Goal: Transaction & Acquisition: Purchase product/service

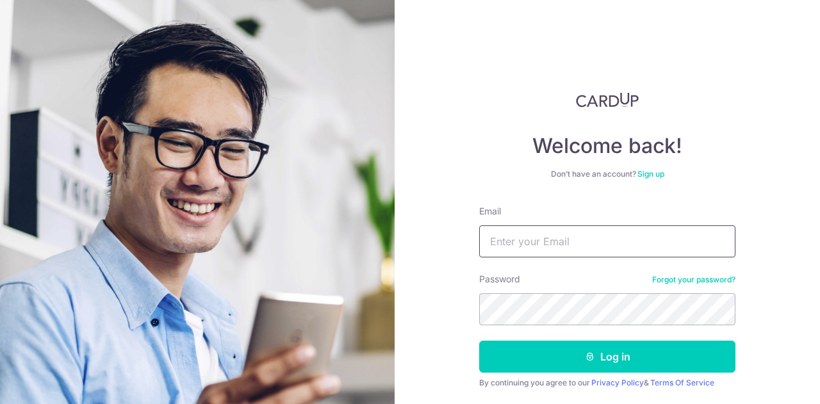
click at [520, 247] on input "Email" at bounding box center [607, 242] width 256 height 32
type input "[EMAIL_ADDRESS][DOMAIN_NAME]"
click at [479, 341] on button "Log in" at bounding box center [607, 357] width 256 height 32
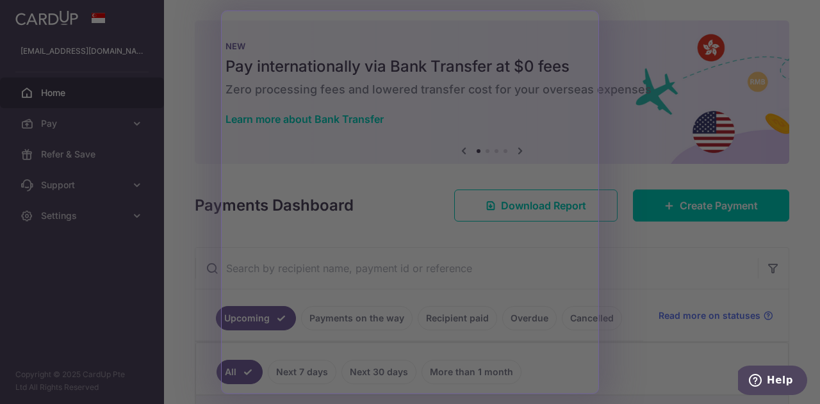
click at [182, 288] on div at bounding box center [414, 204] width 828 height 408
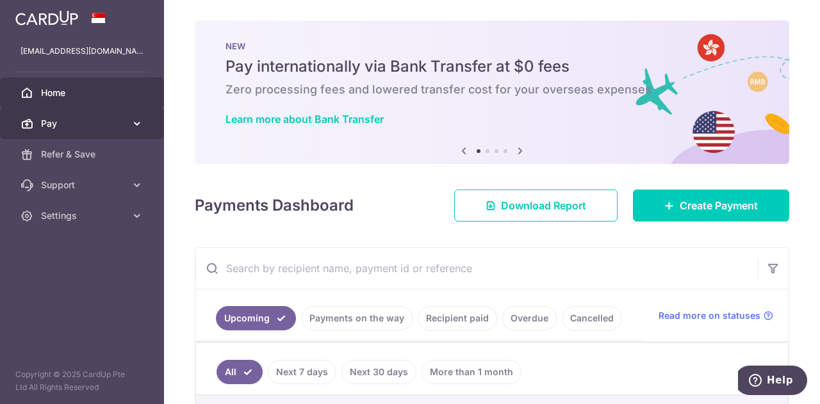
click at [111, 124] on span "Pay" at bounding box center [83, 123] width 85 height 13
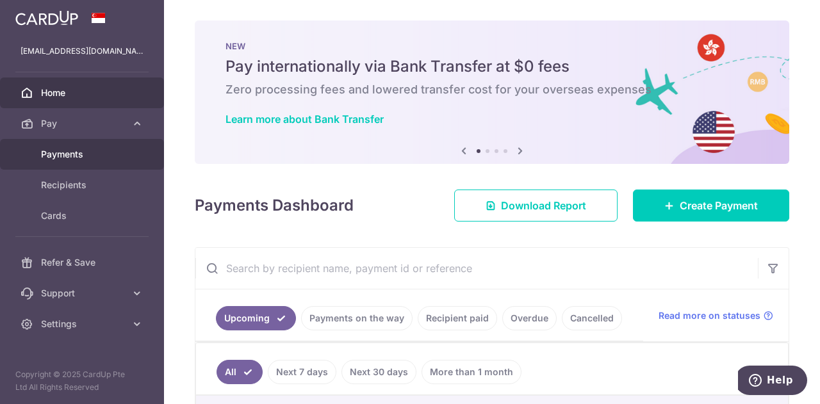
click at [84, 156] on span "Payments" at bounding box center [83, 154] width 85 height 13
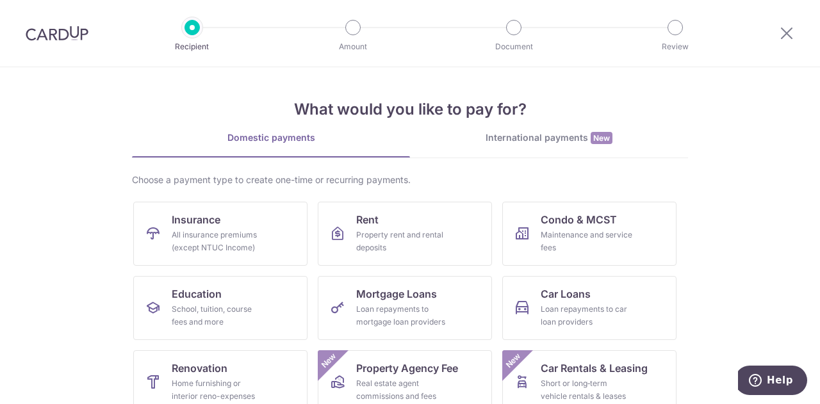
click at [554, 133] on div "International payments New" at bounding box center [549, 137] width 278 height 13
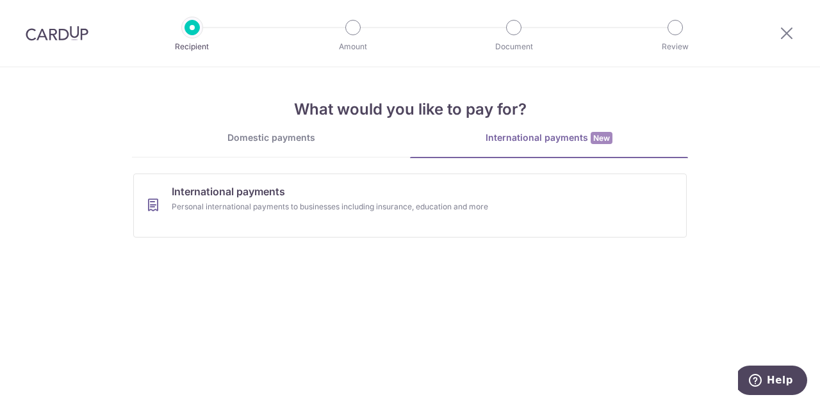
click at [309, 138] on div "Domestic payments" at bounding box center [271, 137] width 278 height 13
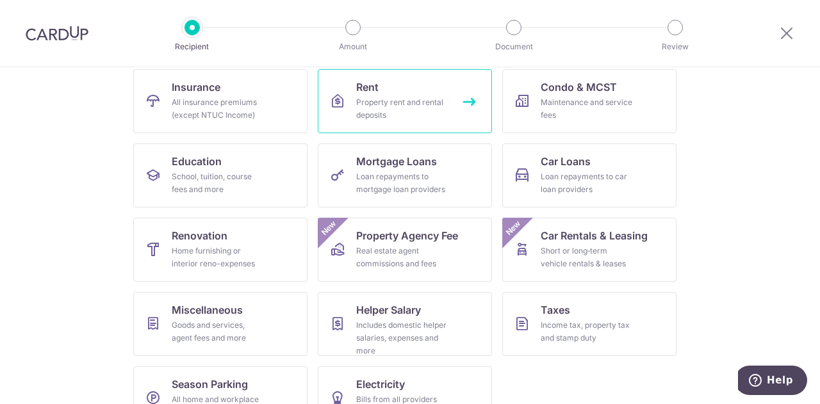
scroll to position [160, 0]
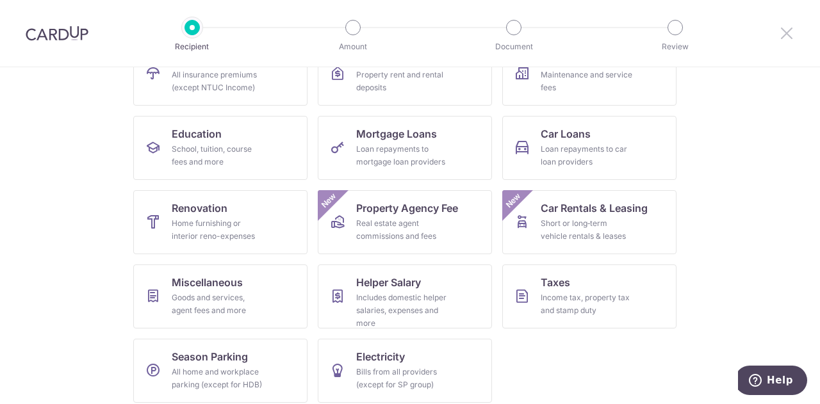
click at [780, 30] on icon at bounding box center [786, 33] width 15 height 16
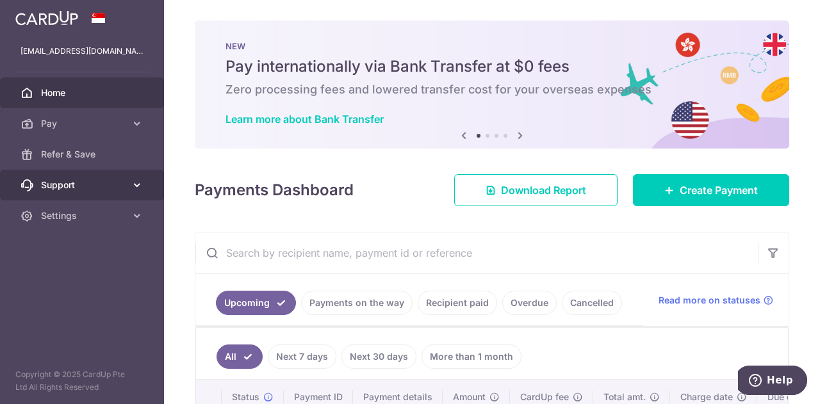
click at [128, 183] on link "Support" at bounding box center [82, 185] width 164 height 31
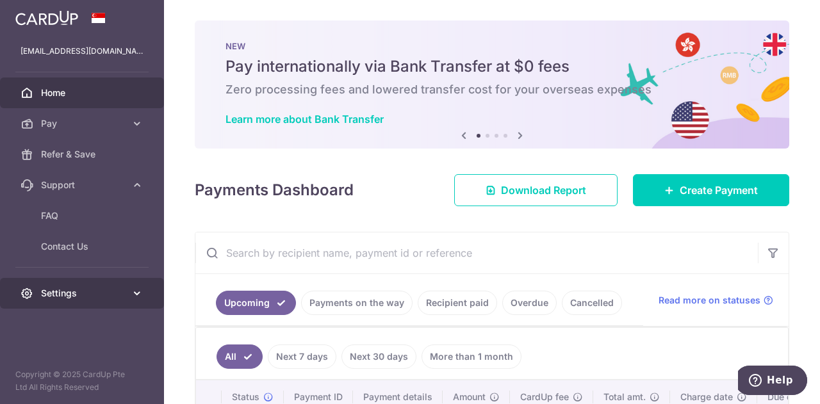
click at [128, 293] on link "Settings" at bounding box center [82, 293] width 164 height 31
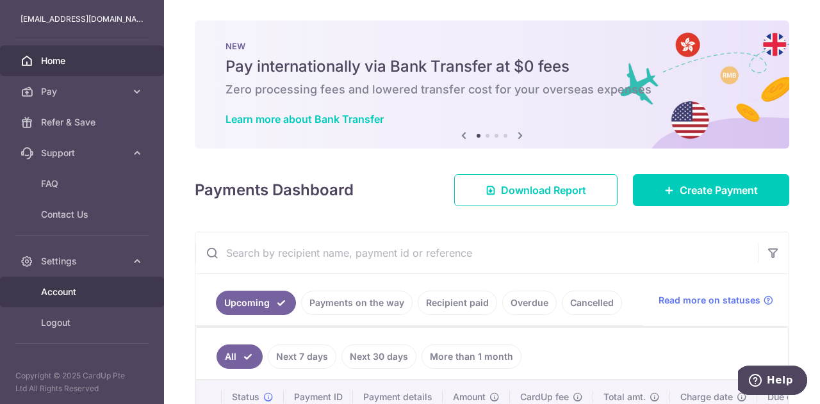
click at [95, 290] on span "Account" at bounding box center [83, 292] width 85 height 13
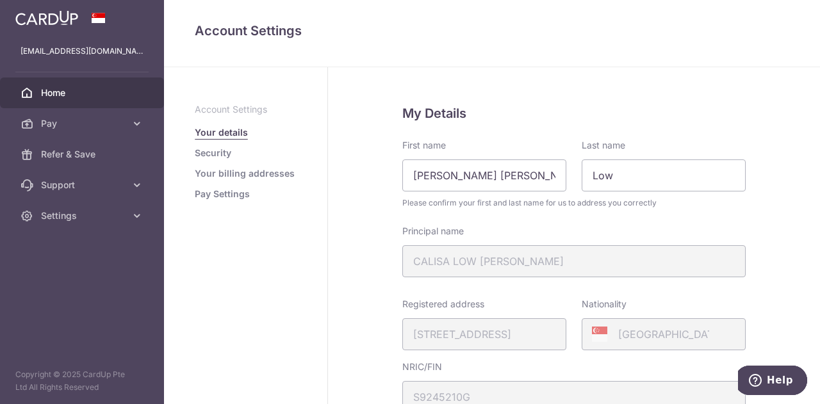
click at [77, 85] on link "Home" at bounding box center [82, 93] width 164 height 31
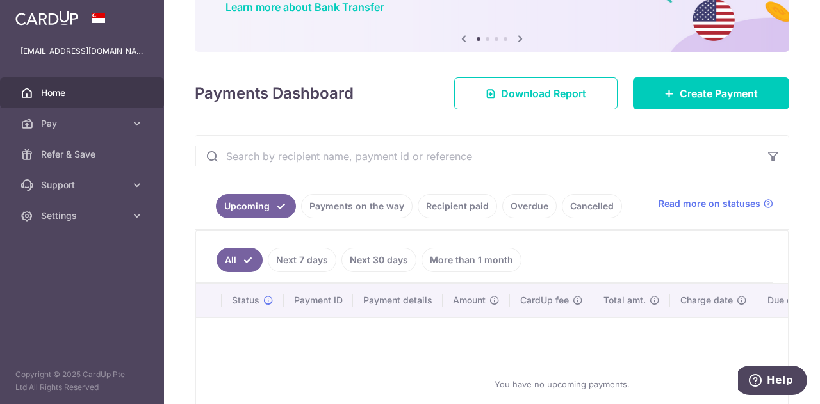
scroll to position [176, 0]
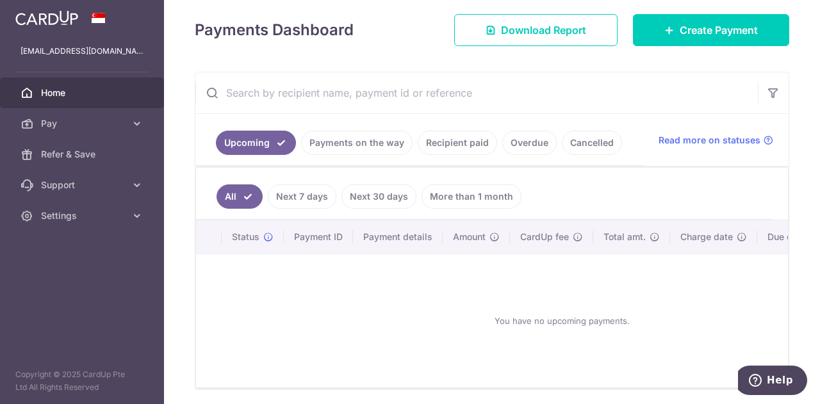
click at [379, 148] on link "Payments on the way" at bounding box center [356, 143] width 111 height 24
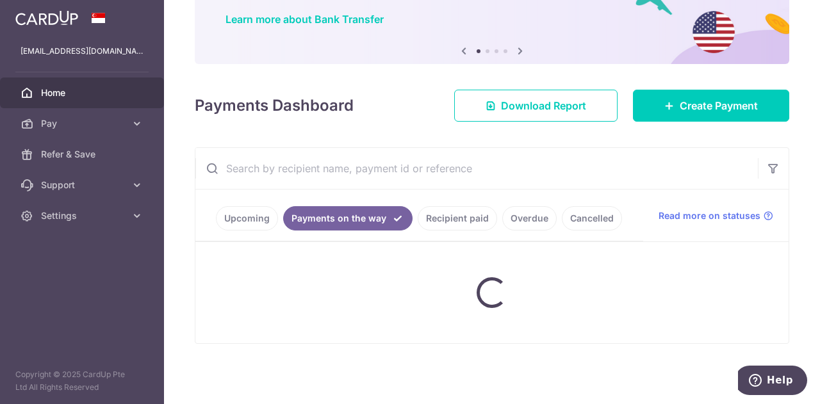
scroll to position [170, 0]
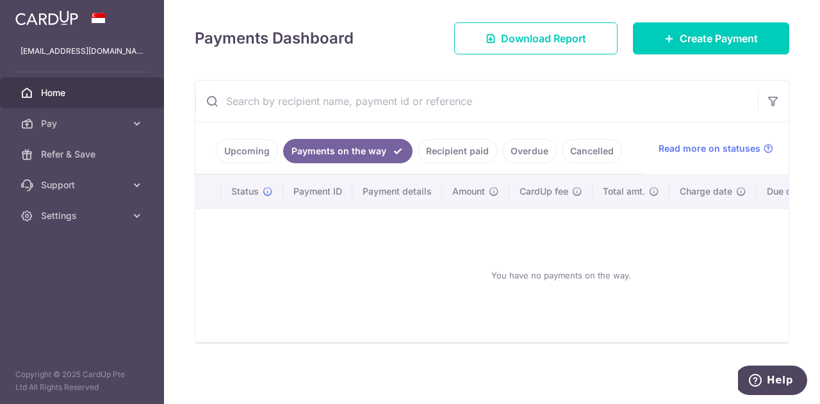
click at [467, 147] on link "Recipient paid" at bounding box center [457, 151] width 79 height 24
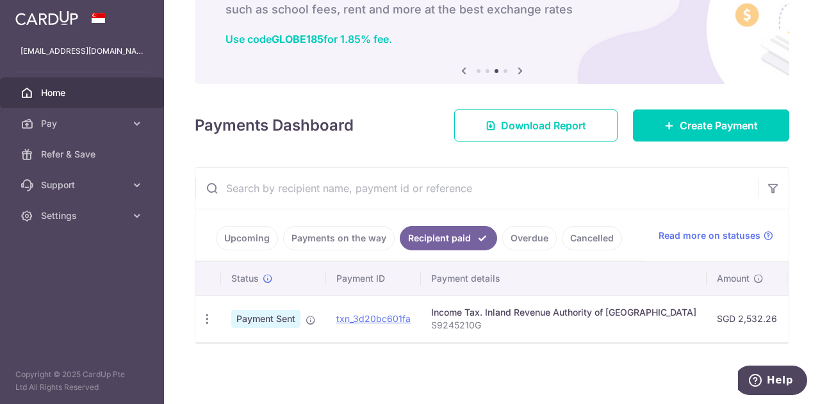
scroll to position [0, 0]
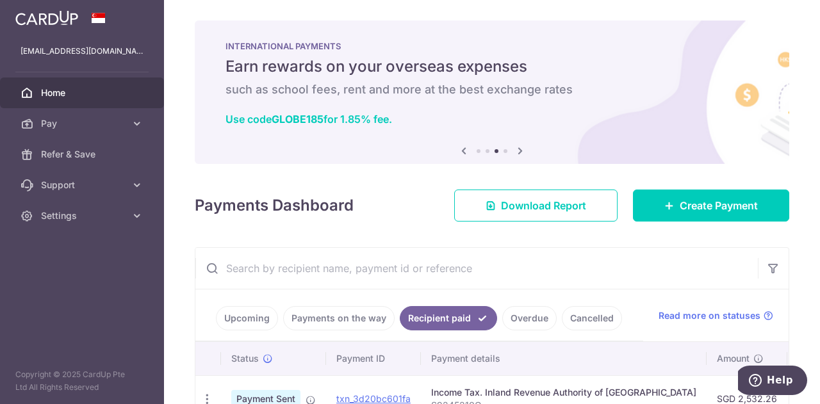
click at [516, 155] on icon at bounding box center [520, 151] width 15 height 16
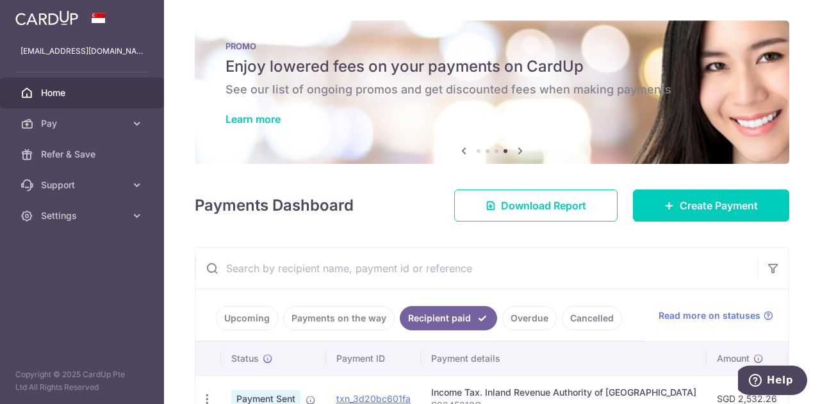
click at [516, 155] on icon at bounding box center [520, 151] width 15 height 16
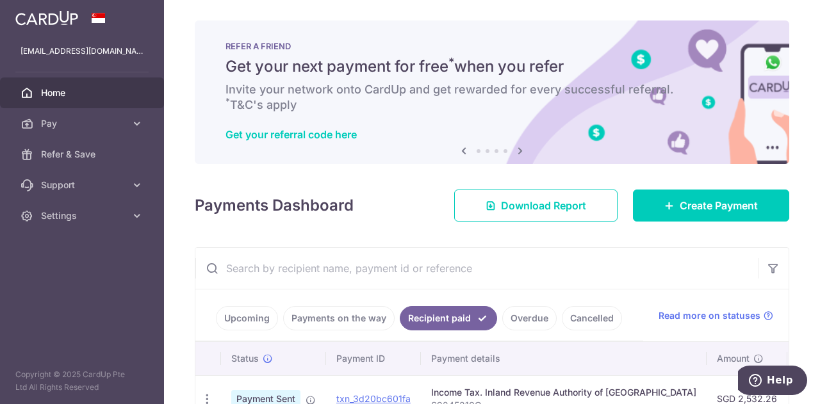
click at [516, 155] on icon at bounding box center [520, 151] width 15 height 16
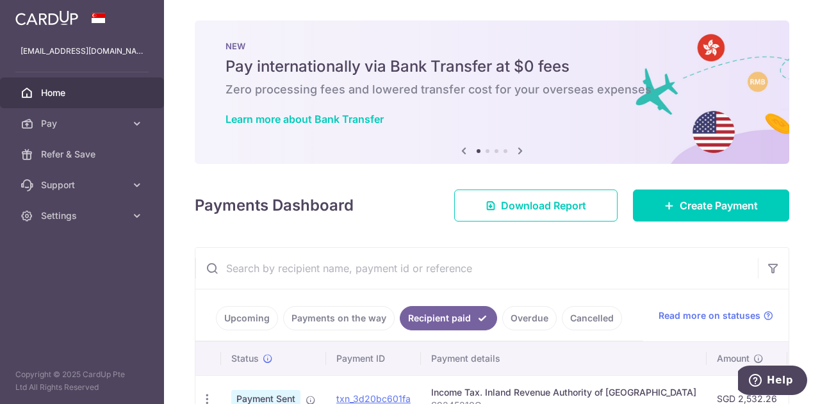
click at [516, 155] on icon at bounding box center [520, 151] width 15 height 16
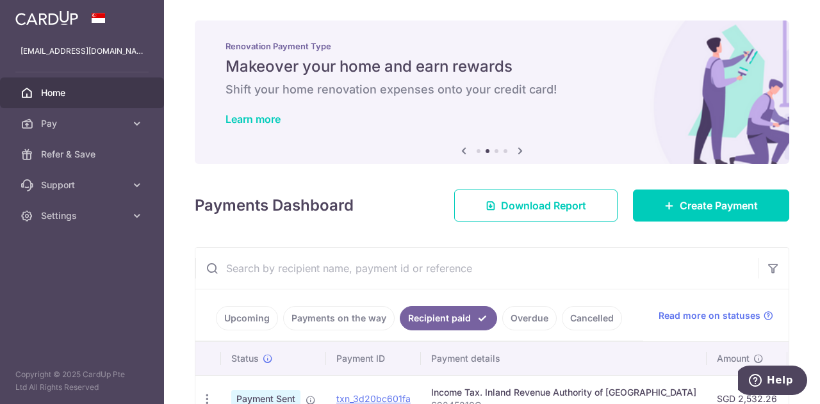
click at [516, 155] on icon at bounding box center [520, 151] width 15 height 16
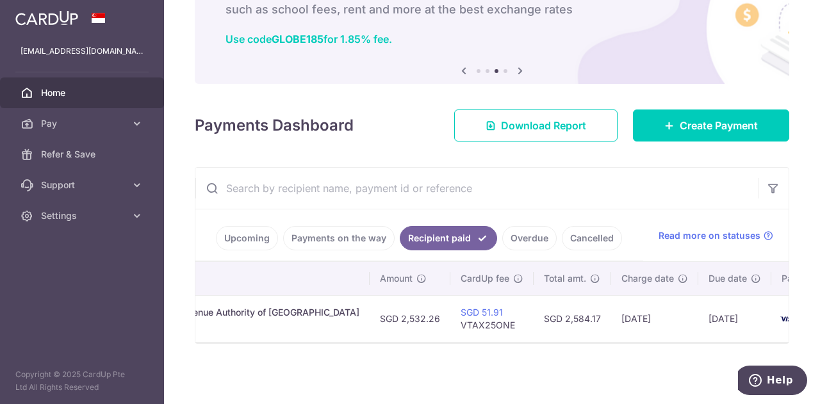
scroll to position [0, 370]
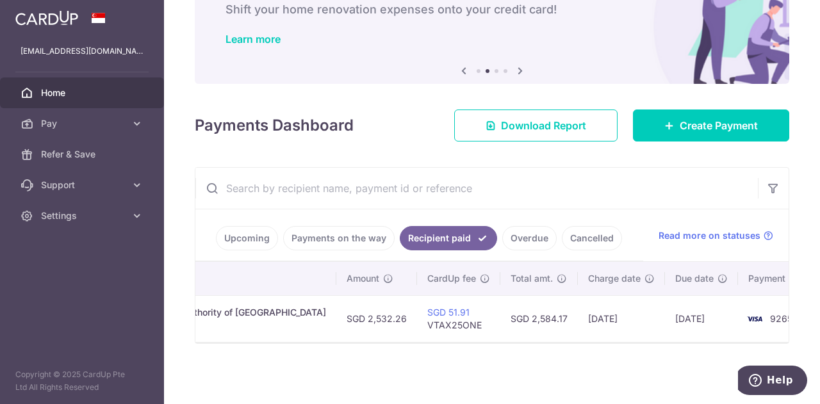
click at [616, 33] on div "Learn more" at bounding box center [492, 39] width 533 height 13
click at [136, 126] on icon at bounding box center [137, 123] width 13 height 13
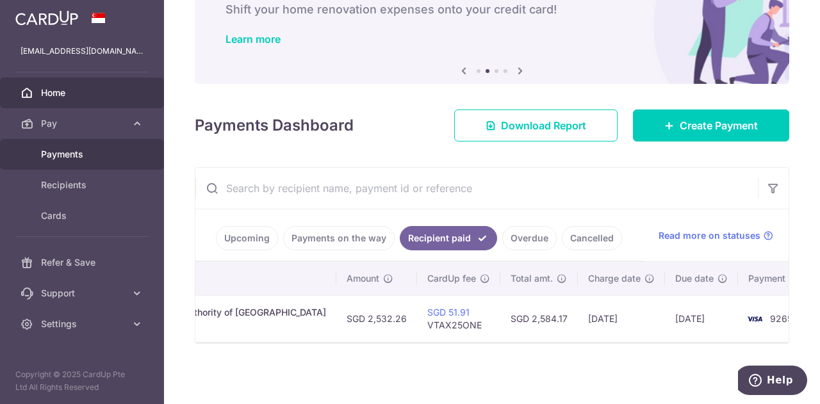
click at [108, 151] on span "Payments" at bounding box center [83, 154] width 85 height 13
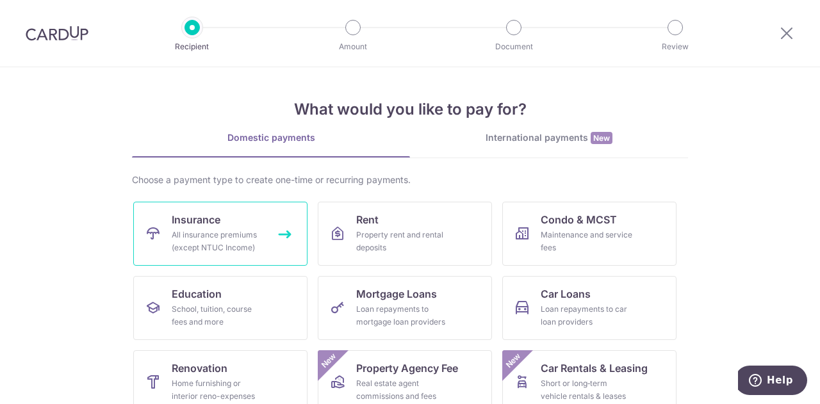
click at [208, 247] on div "All insurance premiums (except NTUC Income)" at bounding box center [218, 242] width 92 height 26
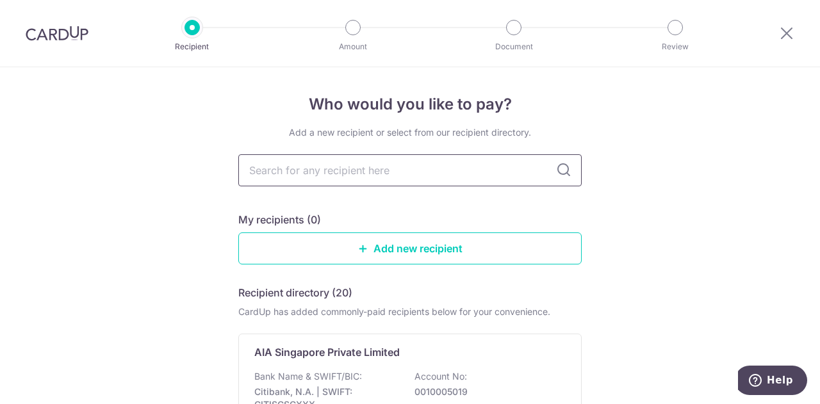
click at [422, 166] on input "text" at bounding box center [409, 170] width 343 height 32
type input "great"
type input "great eastern"
click at [556, 174] on icon at bounding box center [563, 170] width 15 height 15
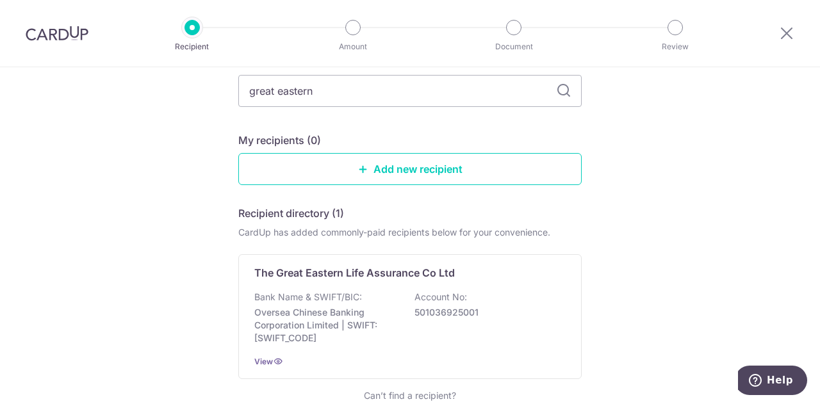
scroll to position [77, 0]
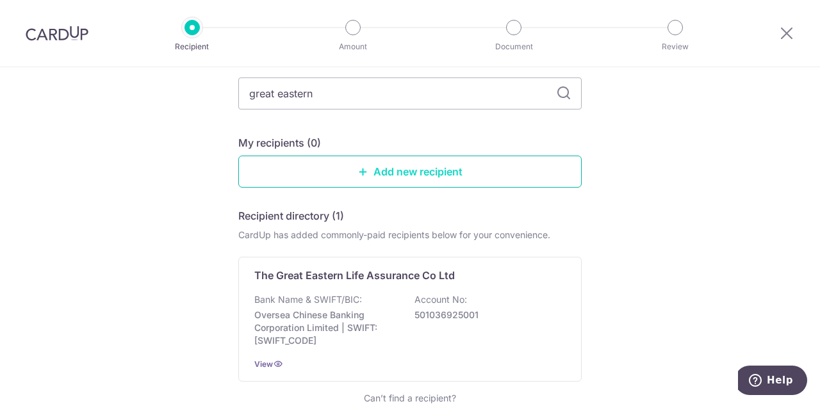
click at [488, 165] on link "Add new recipient" at bounding box center [409, 172] width 343 height 32
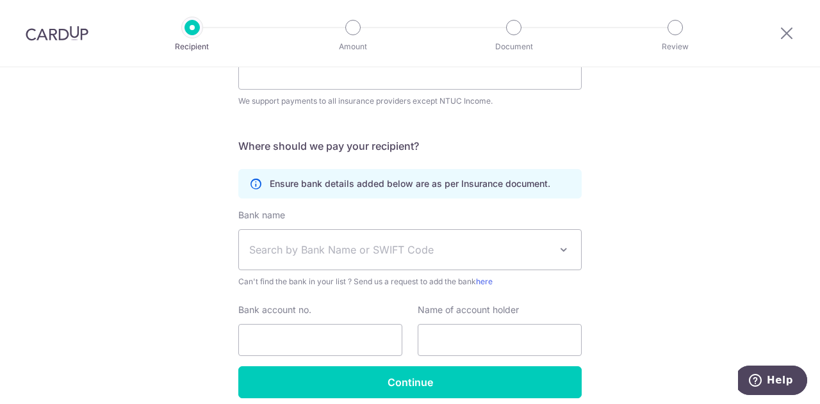
scroll to position [169, 0]
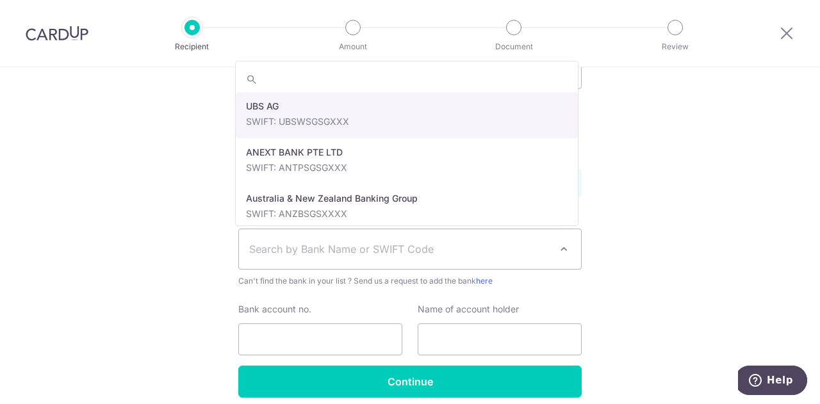
click at [463, 257] on span "Search by Bank Name or SWIFT Code" at bounding box center [410, 249] width 342 height 40
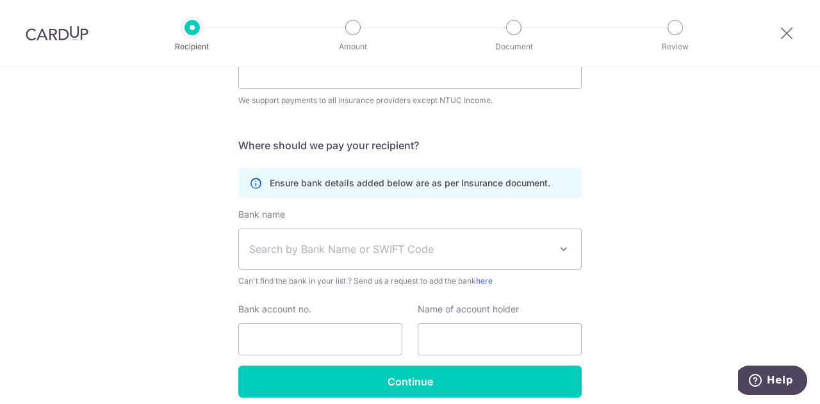
click at [682, 217] on div "Who would you like to pay? Your recipient does not need a CardUp account to rec…" at bounding box center [410, 178] width 820 height 560
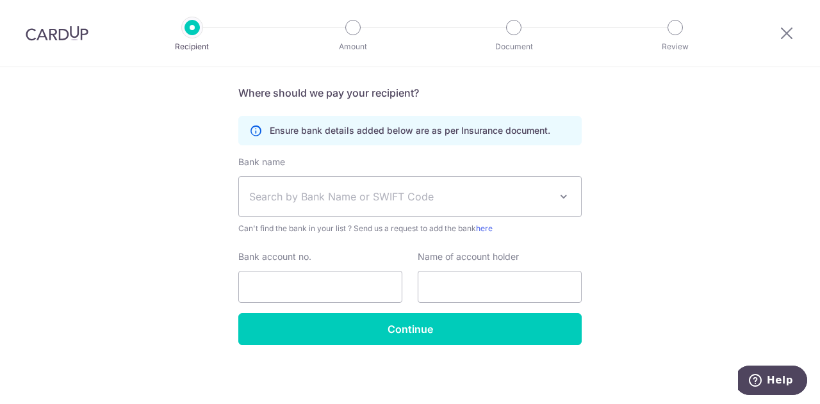
scroll to position [0, 0]
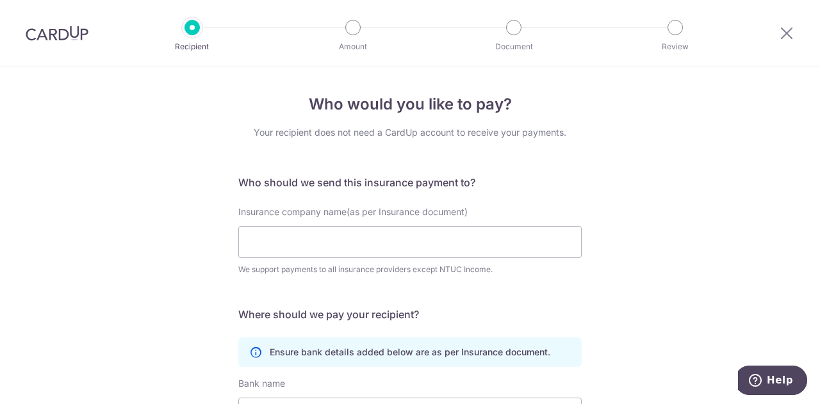
click at [189, 25] on div at bounding box center [192, 27] width 15 height 15
click at [786, 29] on icon at bounding box center [786, 33] width 15 height 16
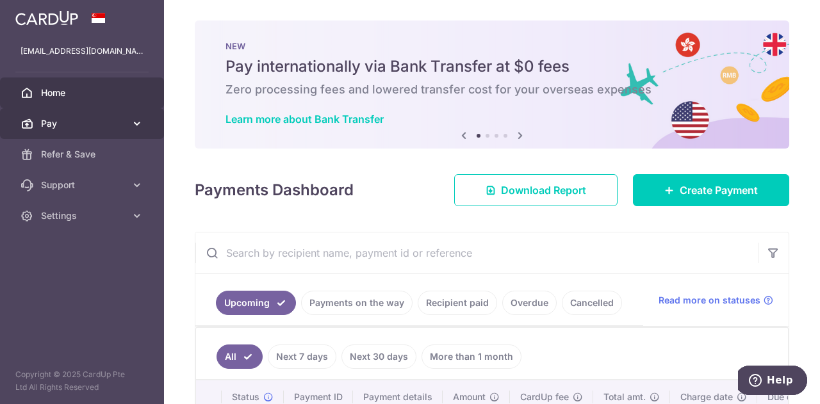
click at [101, 124] on span "Pay" at bounding box center [83, 123] width 85 height 13
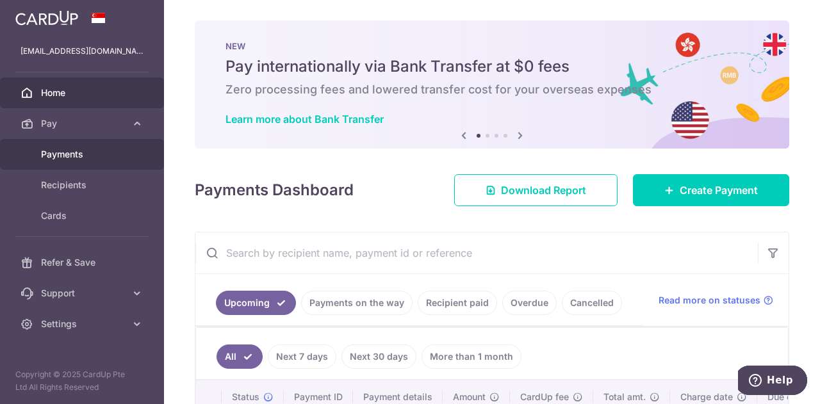
click at [95, 160] on span "Payments" at bounding box center [83, 154] width 85 height 13
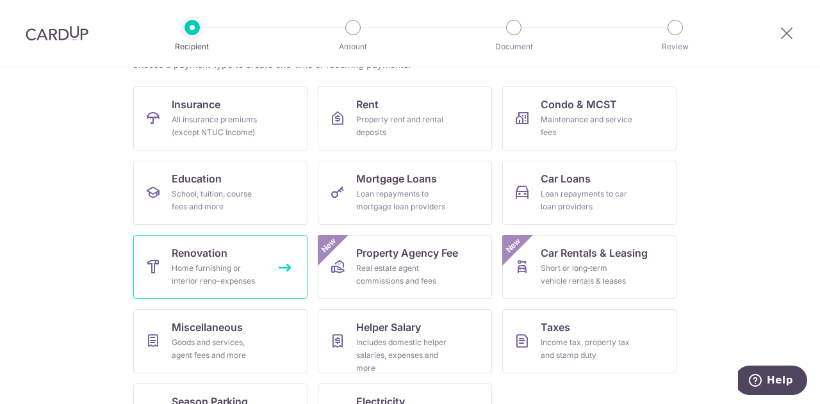
scroll to position [111, 0]
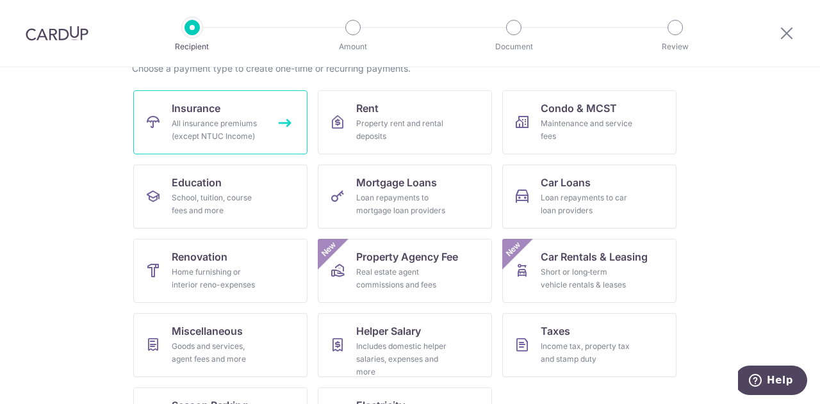
click at [223, 114] on link "Insurance All insurance premiums (except NTUC Income)" at bounding box center [220, 122] width 174 height 64
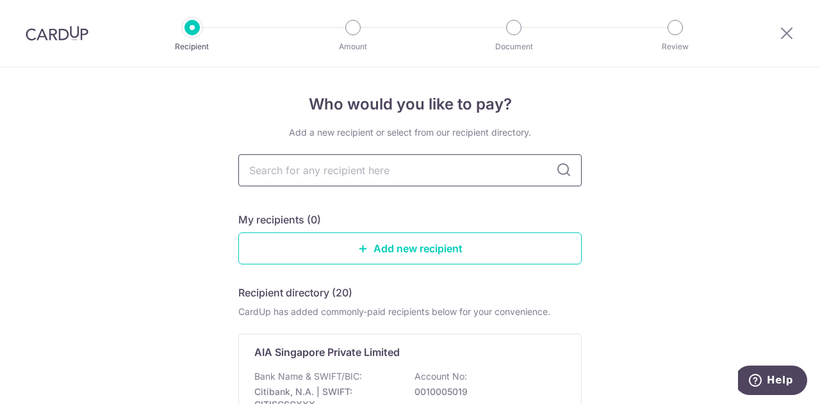
click at [363, 169] on input "text" at bounding box center [409, 170] width 343 height 32
type input "great"
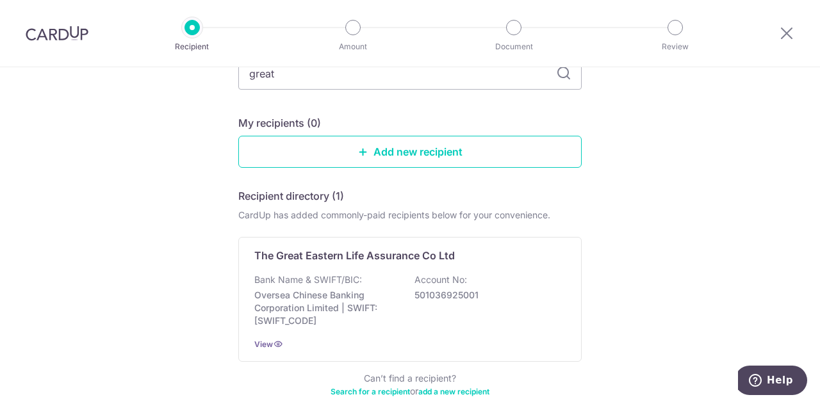
scroll to position [97, 0]
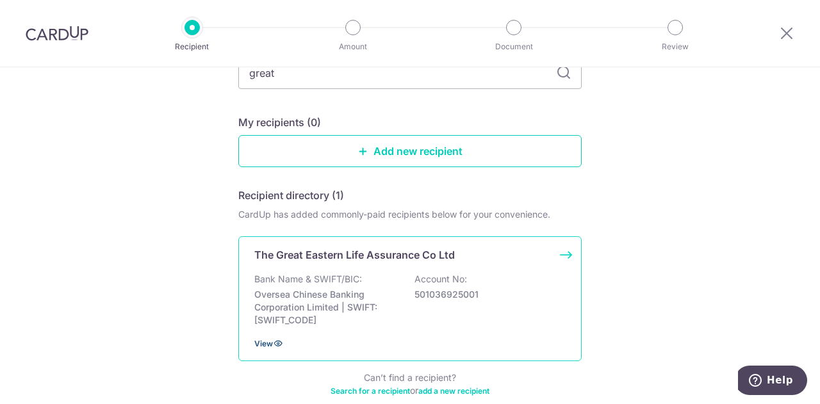
click at [273, 342] on icon at bounding box center [278, 343] width 10 height 10
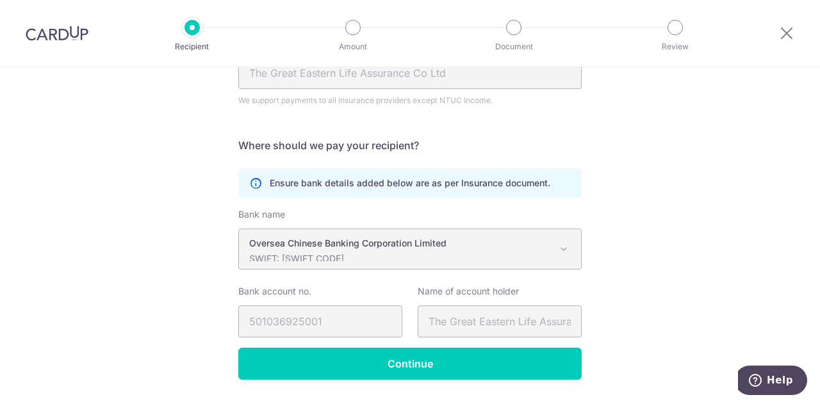
scroll to position [173, 0]
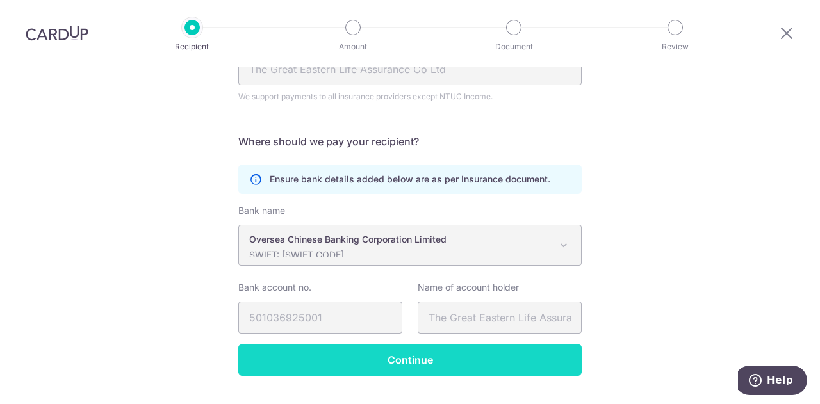
click at [465, 358] on input "Continue" at bounding box center [409, 360] width 343 height 32
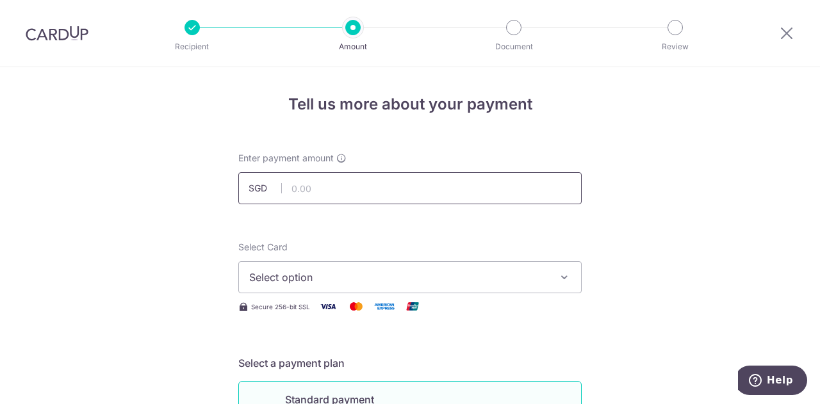
click at [324, 191] on input "text" at bounding box center [409, 188] width 343 height 32
type input "2,716.50"
click at [396, 282] on span "Select option" at bounding box center [398, 277] width 299 height 15
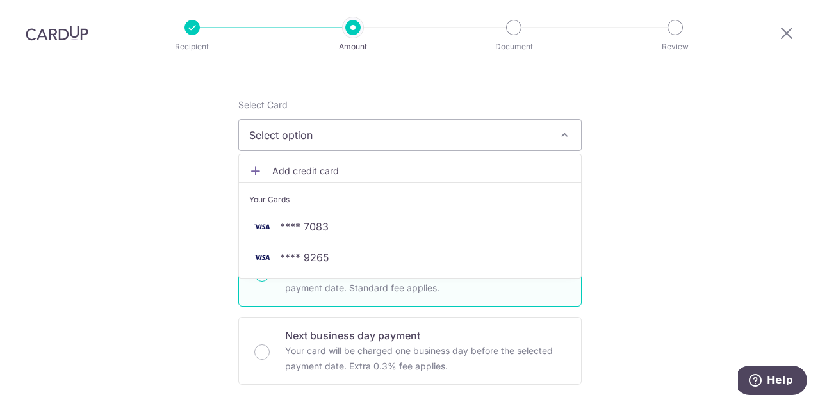
scroll to position [152, 0]
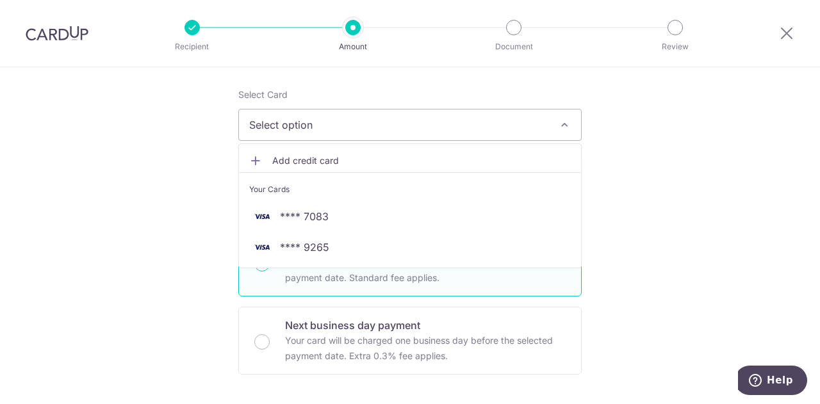
click at [295, 163] on span "Add credit card" at bounding box center [421, 160] width 299 height 13
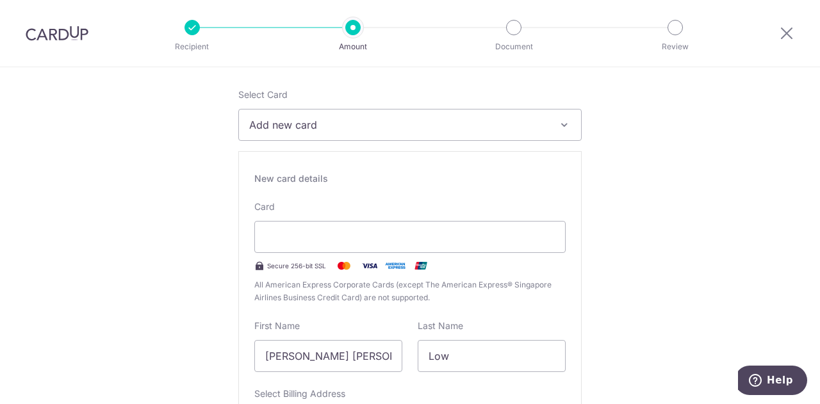
click at [522, 133] on button "Add new card" at bounding box center [409, 125] width 343 height 32
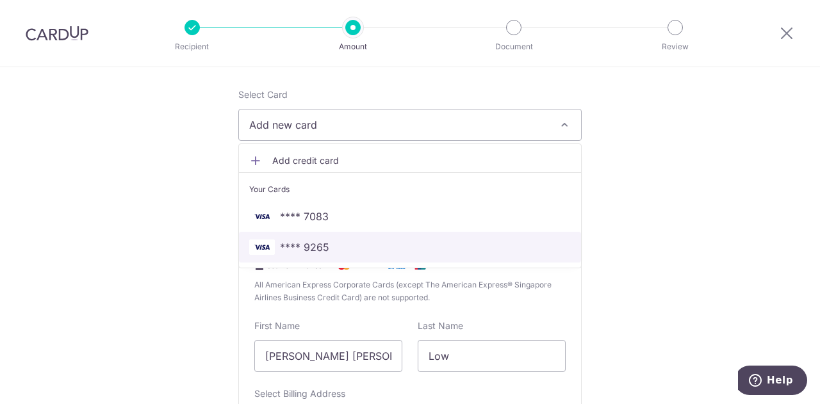
click at [359, 245] on span "**** 9265" at bounding box center [410, 247] width 322 height 15
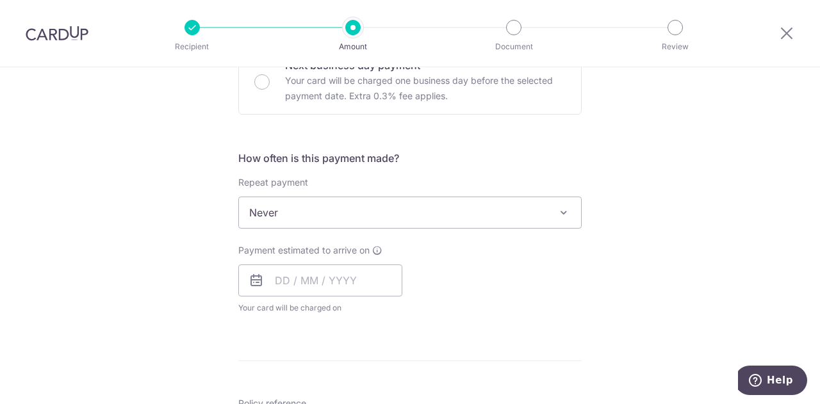
scroll to position [413, 0]
click at [324, 279] on input "text" at bounding box center [320, 280] width 164 height 32
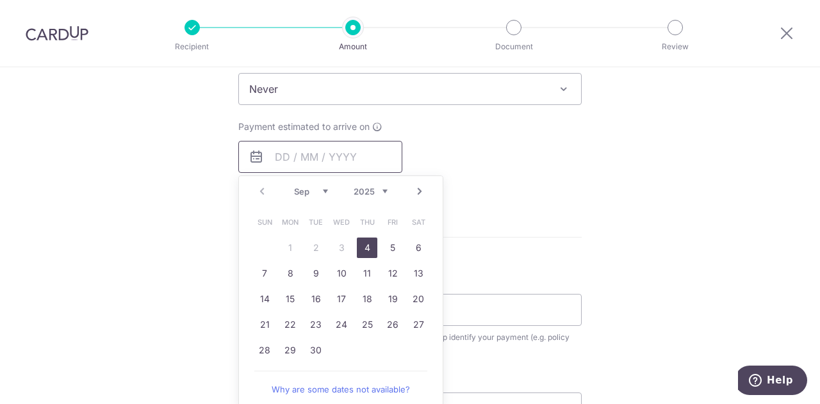
scroll to position [536, 0]
click at [367, 247] on link "4" at bounding box center [367, 248] width 21 height 21
type input "[DATE]"
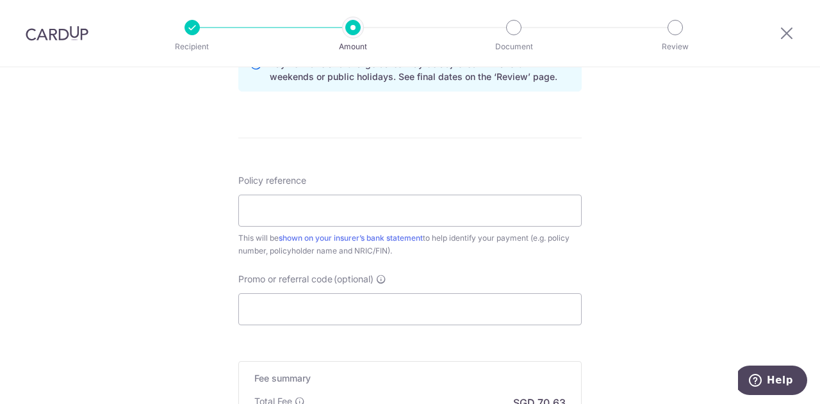
scroll to position [689, 0]
click at [425, 203] on input "Policy reference" at bounding box center [409, 210] width 343 height 32
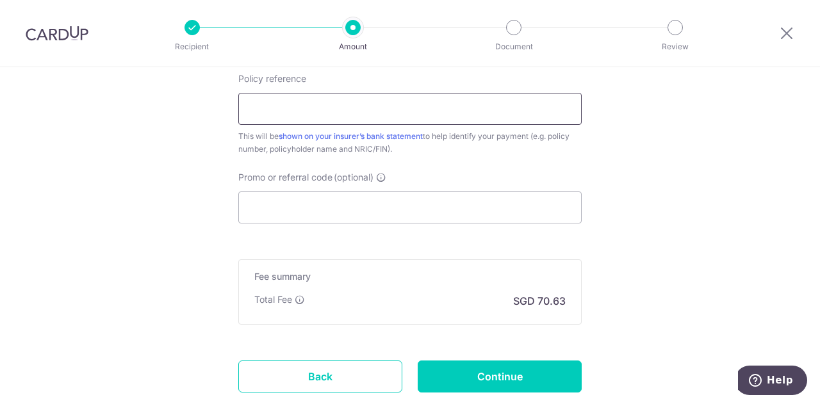
scroll to position [786, 0]
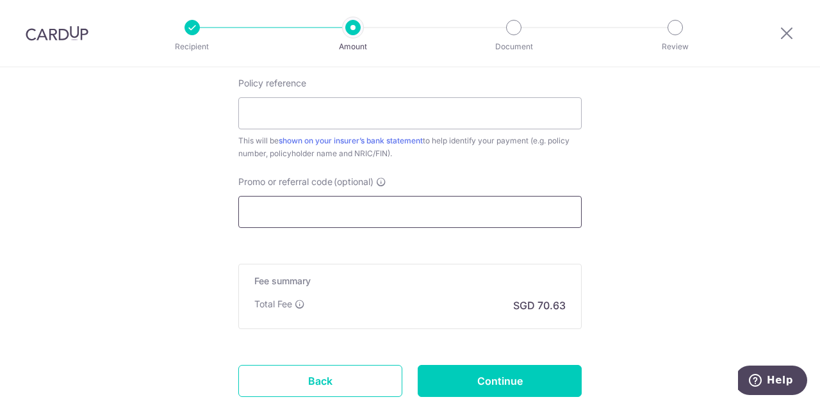
click at [475, 215] on input "Promo or referral code (optional)" at bounding box center [409, 212] width 343 height 32
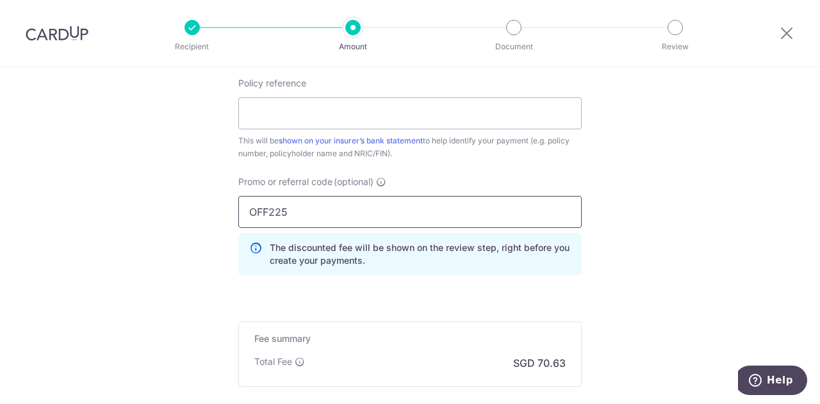
type input "OFF225"
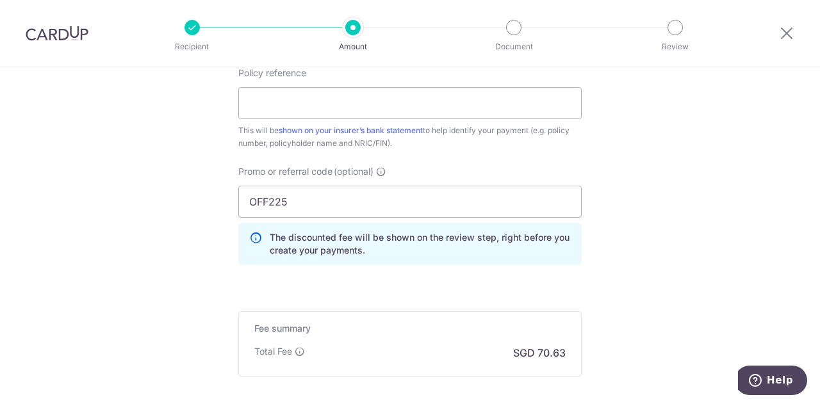
scroll to position [782, 0]
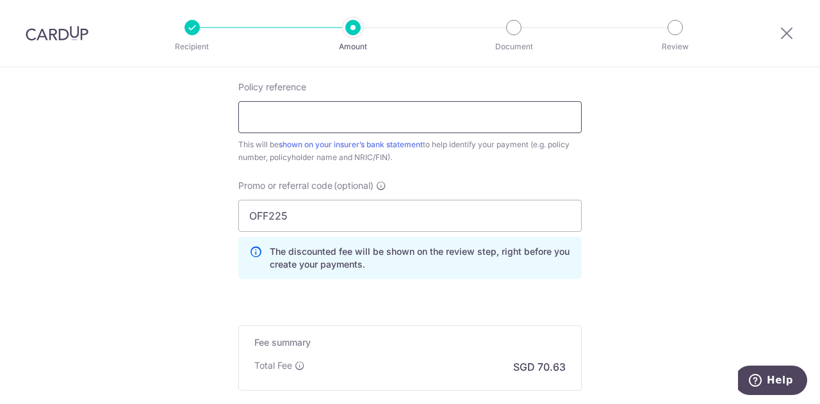
click at [396, 105] on input "Policy reference" at bounding box center [409, 117] width 343 height 32
type input "0245626977"
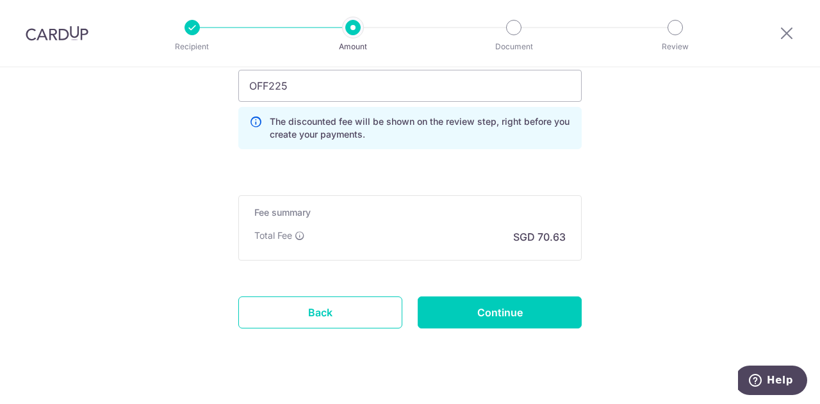
scroll to position [928, 0]
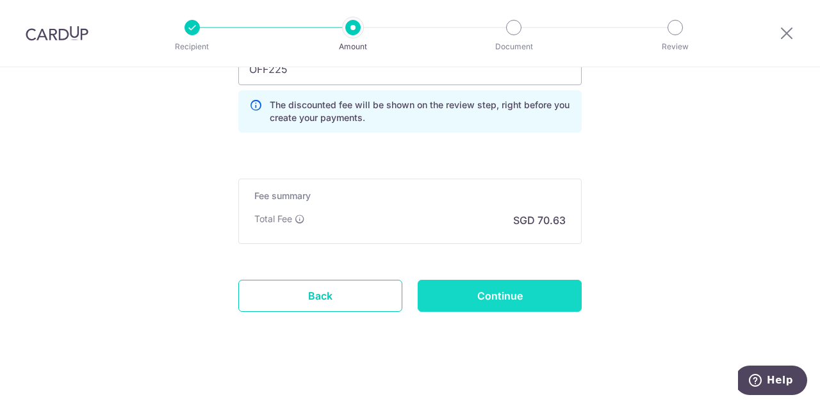
click at [527, 303] on input "Continue" at bounding box center [500, 296] width 164 height 32
type input "Create Schedule"
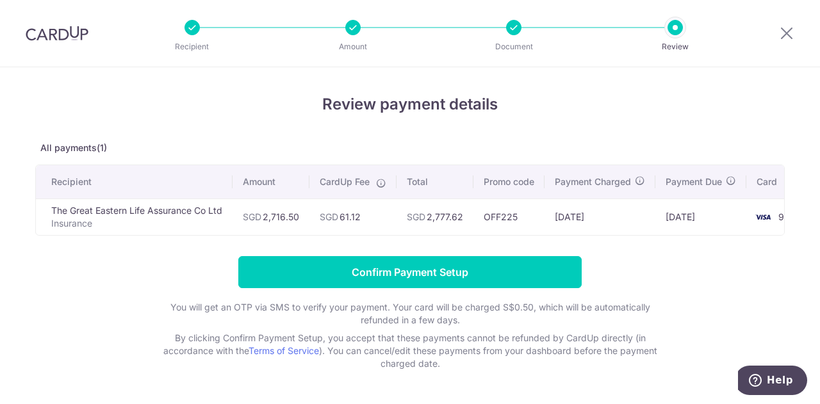
click at [151, 218] on p "Insurance" at bounding box center [136, 223] width 171 height 13
click at [136, 210] on td "The Great Eastern Life Assurance Co Ltd Insurance" at bounding box center [134, 217] width 197 height 37
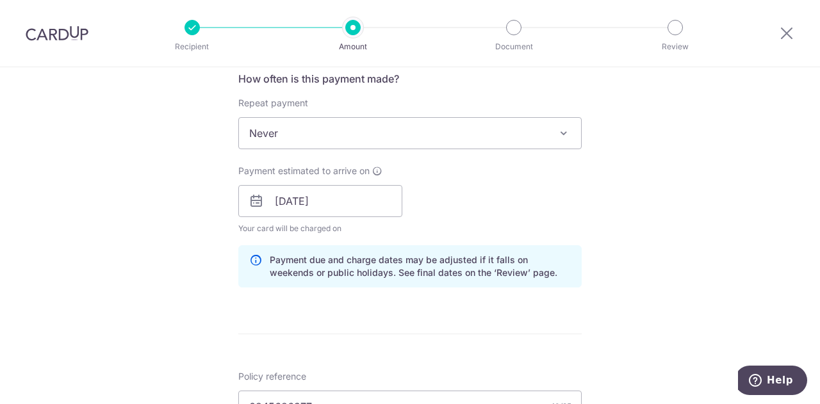
scroll to position [493, 0]
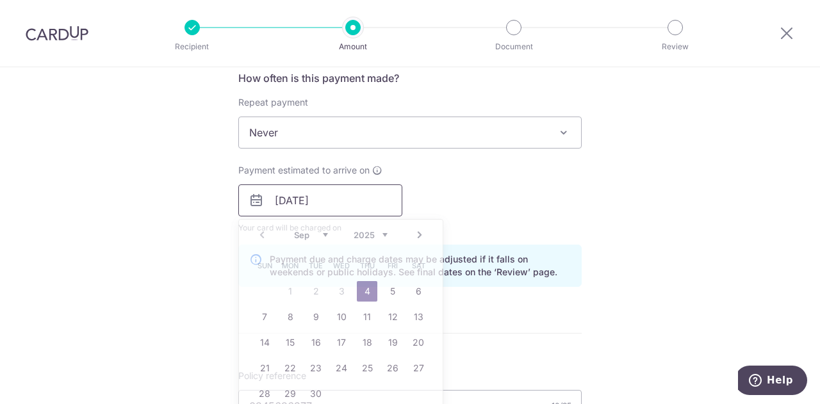
click at [354, 202] on input "[DATE]" at bounding box center [320, 201] width 164 height 32
click at [473, 198] on div "Payment estimated to arrive on 04/09/2025 Prev Next Sep Oct Nov Dec 2025 2026 2…" at bounding box center [410, 199] width 359 height 70
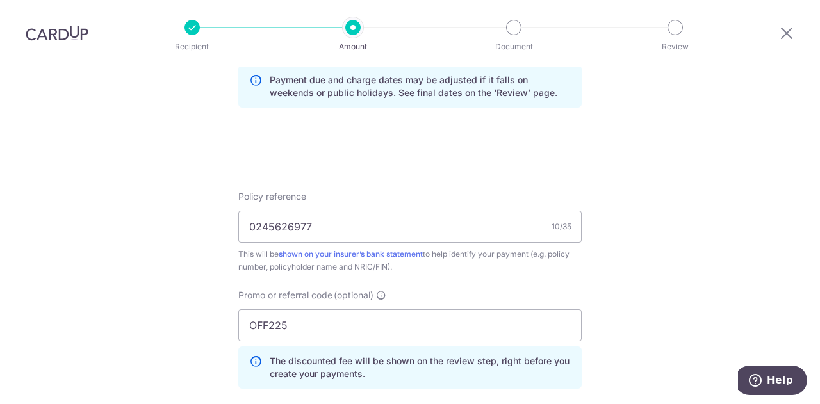
scroll to position [802, 0]
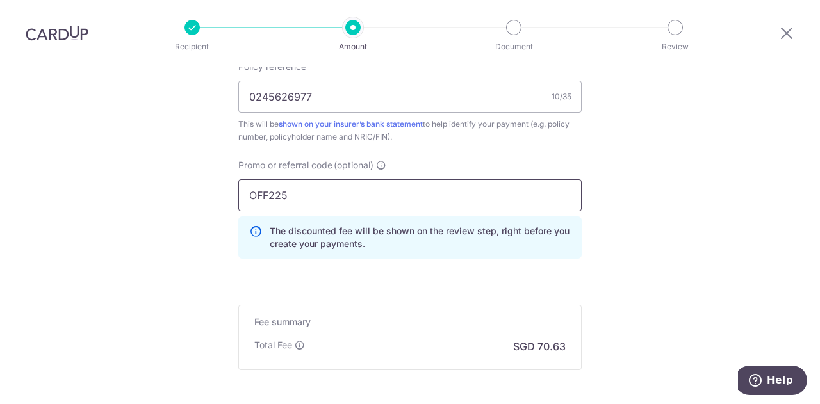
click at [473, 198] on input "OFF225" at bounding box center [409, 195] width 343 height 32
type input "O"
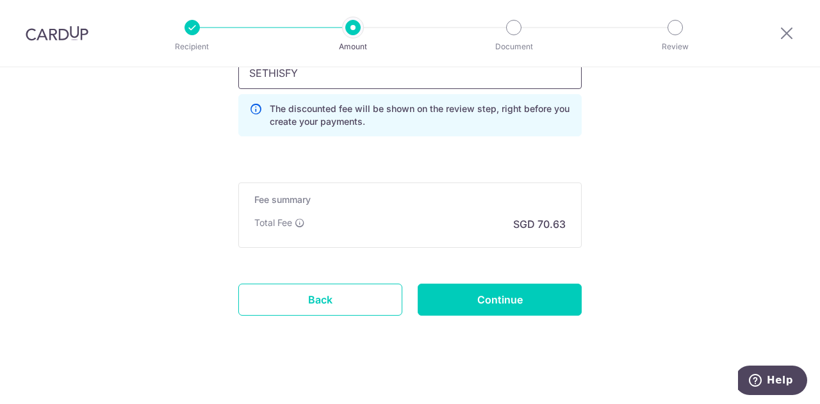
scroll to position [927, 0]
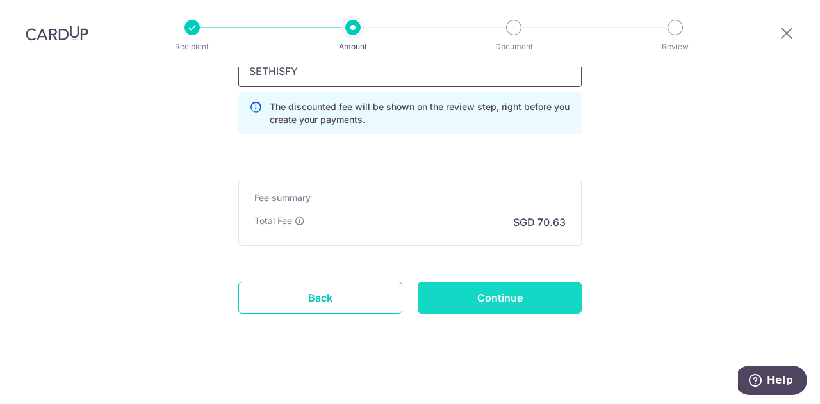
type input "SETHISFY"
click at [537, 284] on input "Continue" at bounding box center [500, 298] width 164 height 32
type input "Update Schedule"
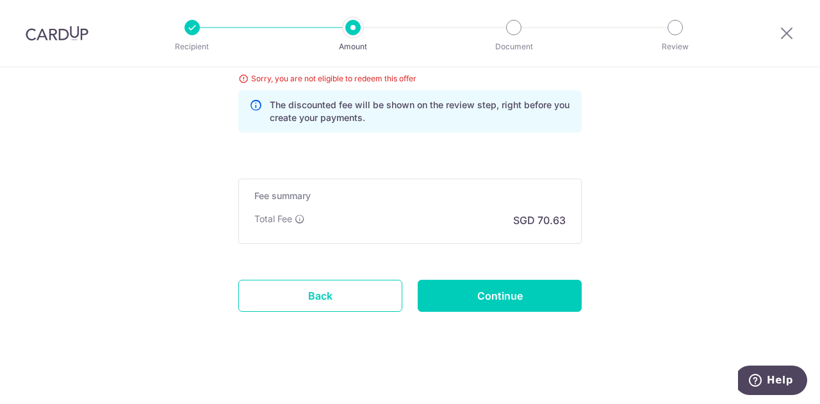
scroll to position [821, 0]
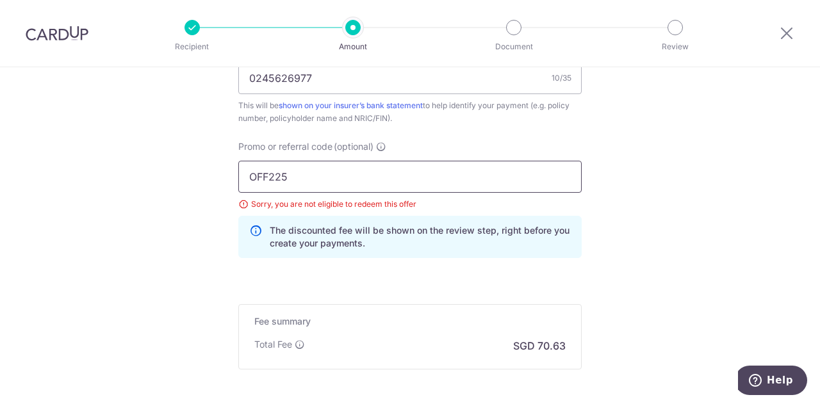
drag, startPoint x: 351, startPoint y: 171, endPoint x: 111, endPoint y: 173, distance: 239.6
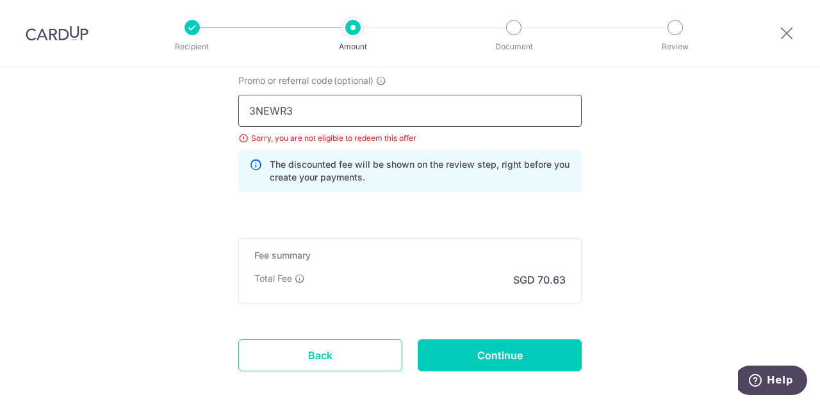
scroll to position [900, 0]
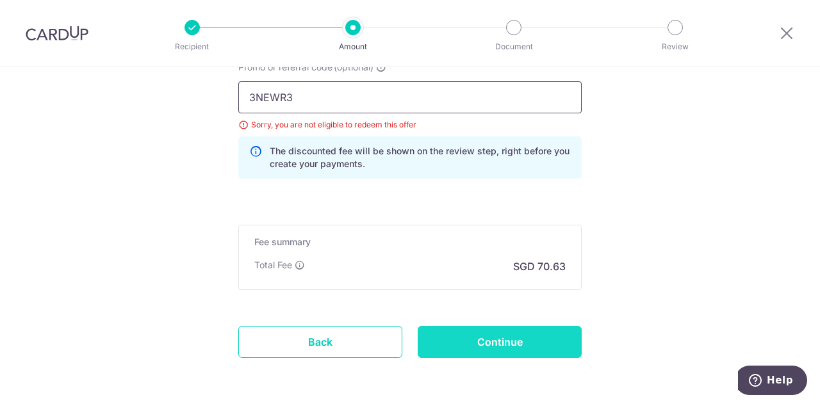
type input "3NEWR3"
click at [493, 346] on input "Continue" at bounding box center [500, 342] width 164 height 32
type input "Update Schedule"
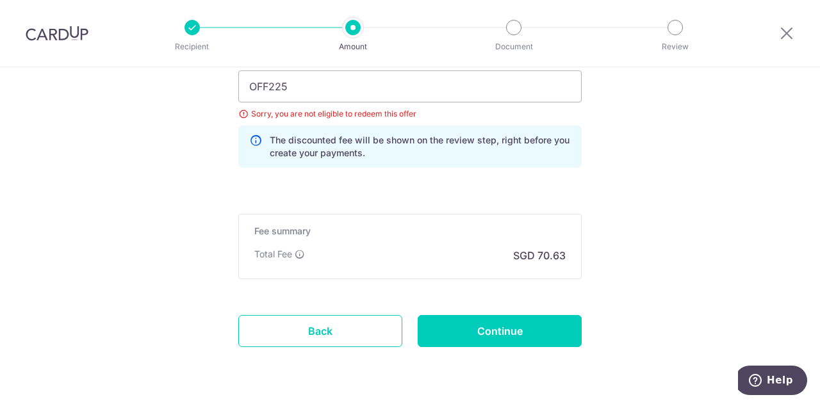
scroll to position [918, 0]
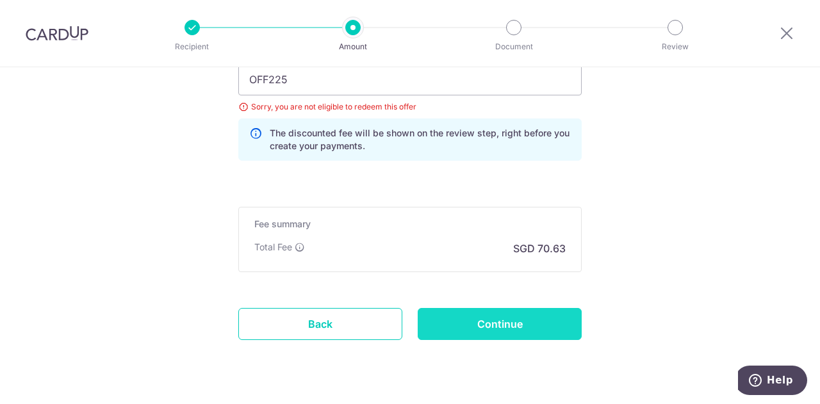
click at [516, 320] on input "Continue" at bounding box center [500, 324] width 164 height 32
type input "Update Schedule"
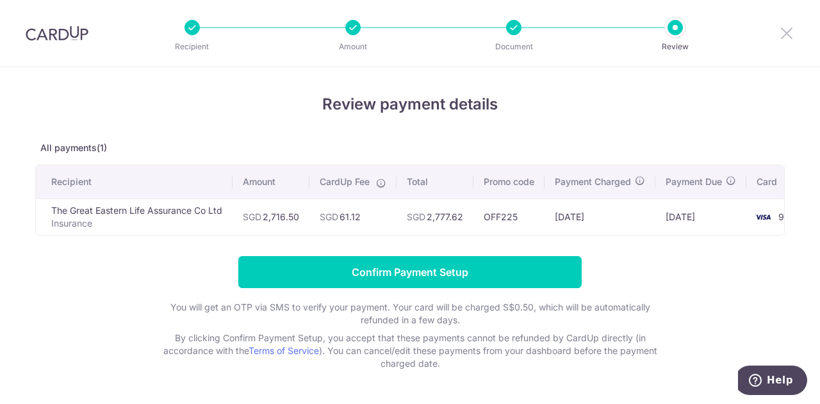
drag, startPoint x: 785, startPoint y: 31, endPoint x: 465, endPoint y: 69, distance: 321.9
click at [785, 31] on icon at bounding box center [786, 33] width 15 height 16
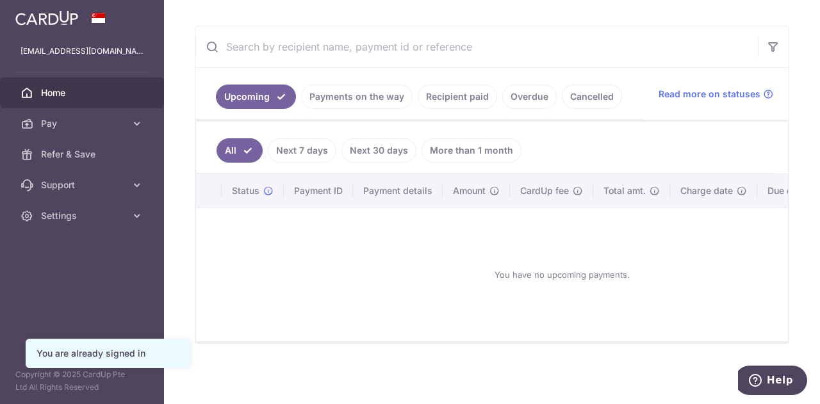
scroll to position [222, 0]
click at [443, 95] on link "Recipient paid" at bounding box center [457, 97] width 79 height 24
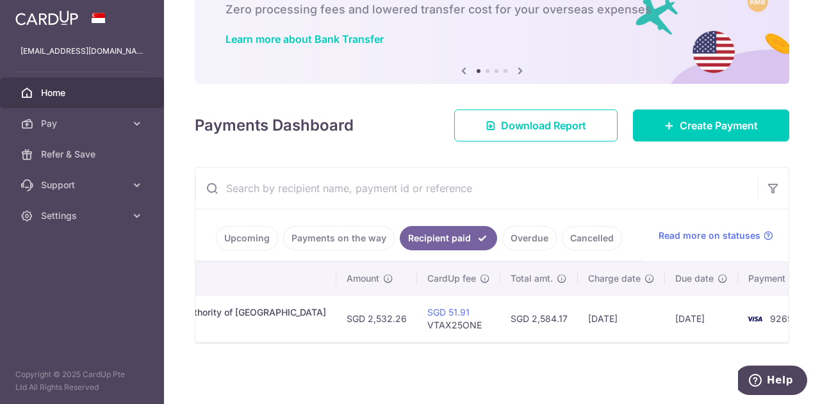
scroll to position [0, 0]
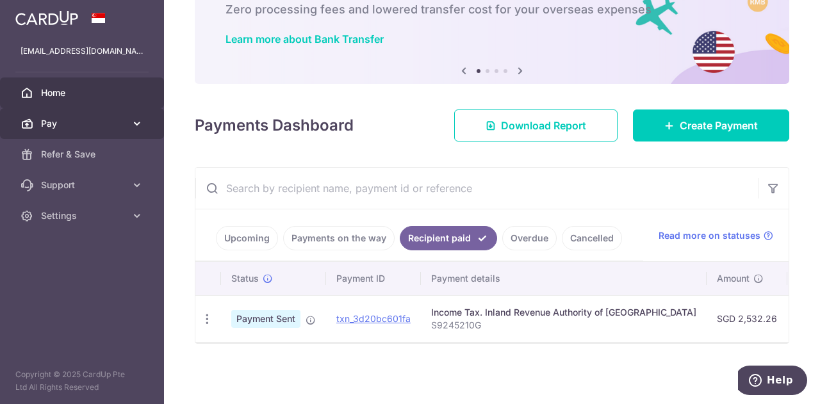
click at [113, 126] on span "Pay" at bounding box center [83, 123] width 85 height 13
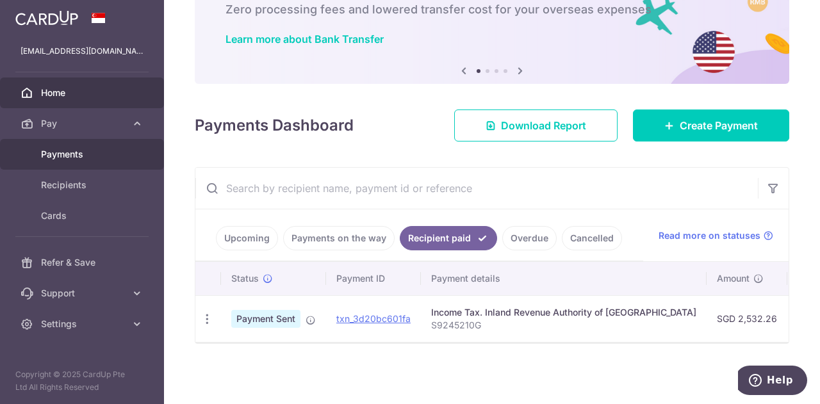
click at [107, 163] on link "Payments" at bounding box center [82, 154] width 164 height 31
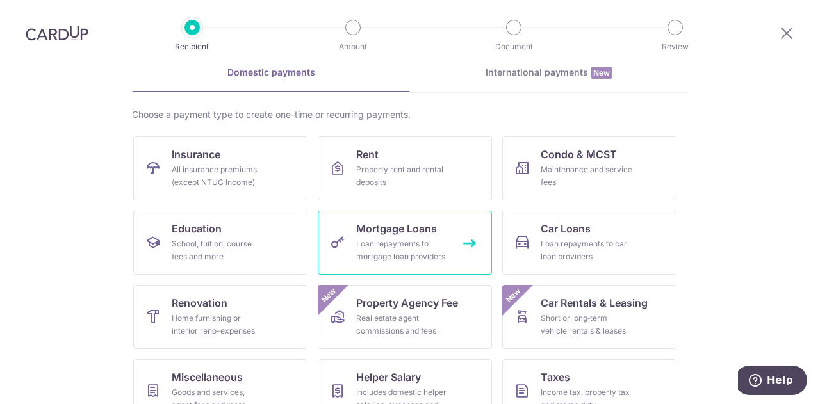
scroll to position [65, 0]
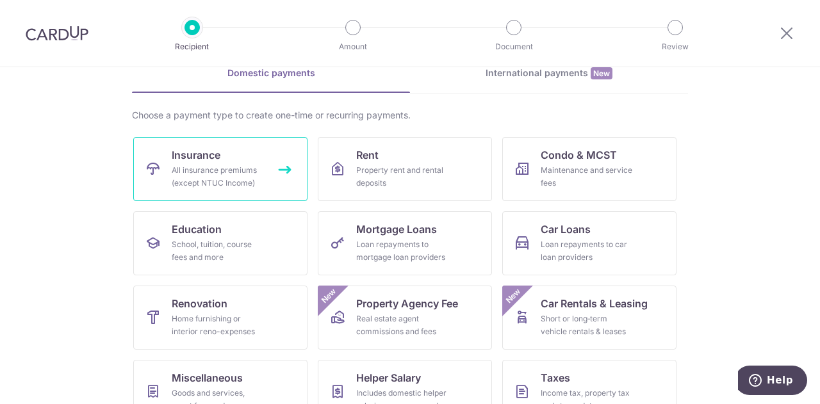
click at [247, 175] on div "All insurance premiums (except NTUC Income)" at bounding box center [218, 177] width 92 height 26
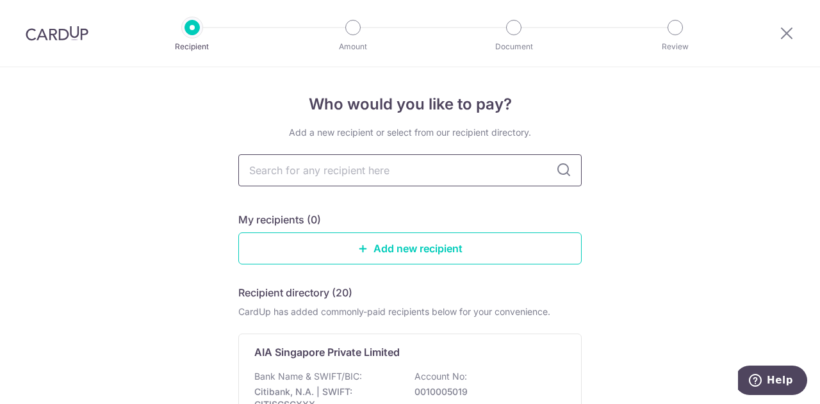
click at [309, 179] on input "text" at bounding box center [409, 170] width 343 height 32
type input "great"
click at [338, 204] on div "Add a new recipient or select from our recipient directory. great My recipients…" at bounding box center [409, 318] width 343 height 384
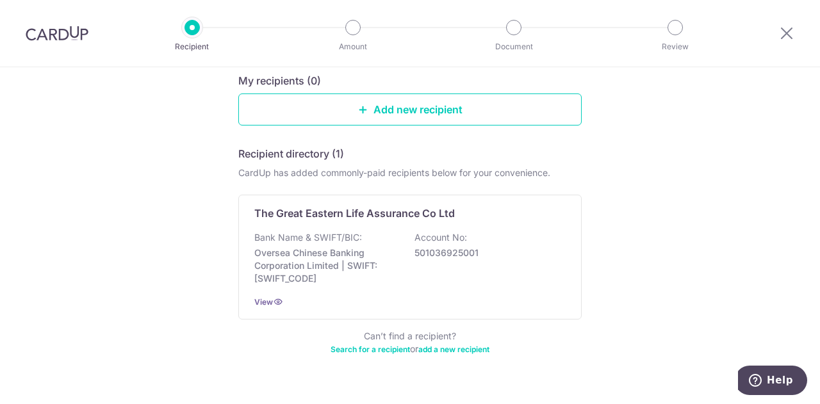
scroll to position [140, 0]
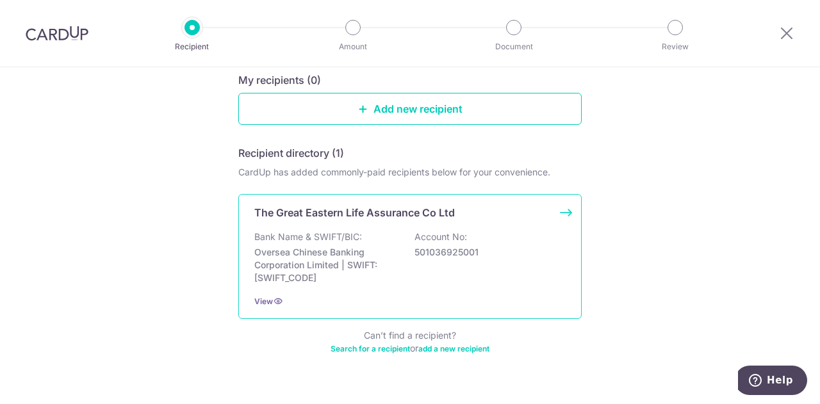
click at [404, 252] on div "Bank Name & SWIFT/BIC: Oversea Chinese Banking Corporation Limited | SWIFT: OCB…" at bounding box center [409, 258] width 311 height 54
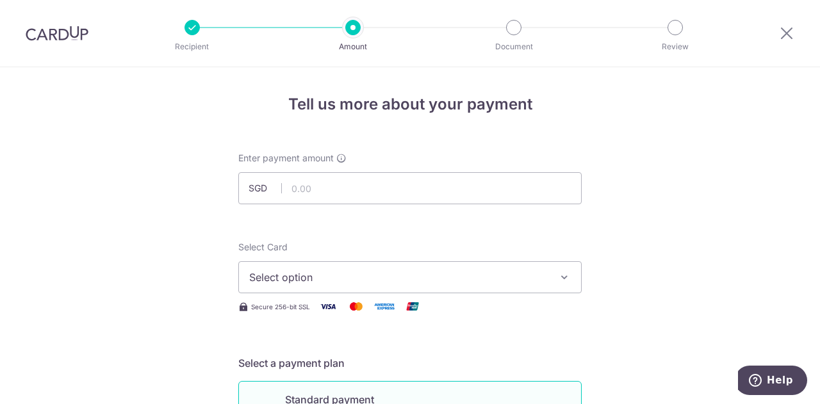
scroll to position [65, 0]
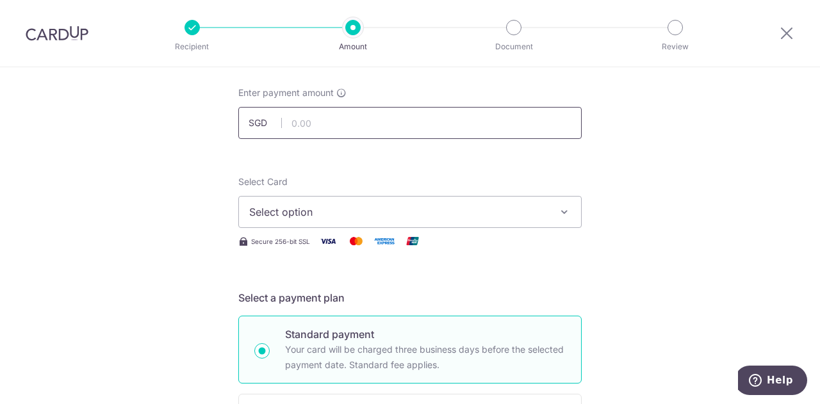
click at [315, 125] on input "text" at bounding box center [409, 123] width 343 height 32
type input "2,716.50"
click at [377, 220] on button "Select option" at bounding box center [409, 212] width 343 height 32
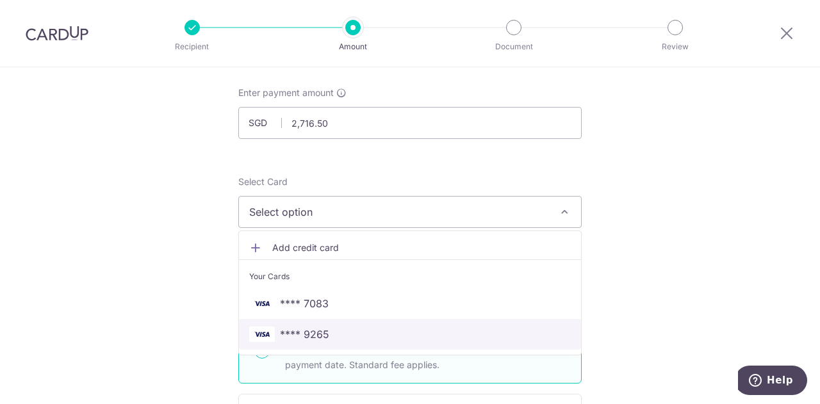
click at [323, 325] on link "**** 9265" at bounding box center [410, 334] width 342 height 31
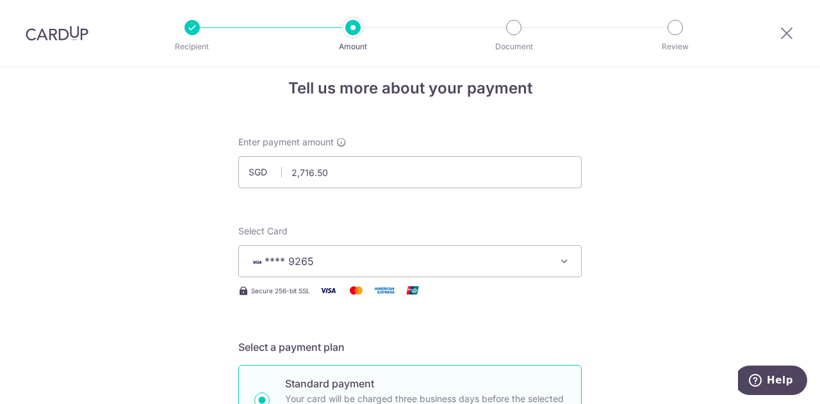
scroll to position [12, 0]
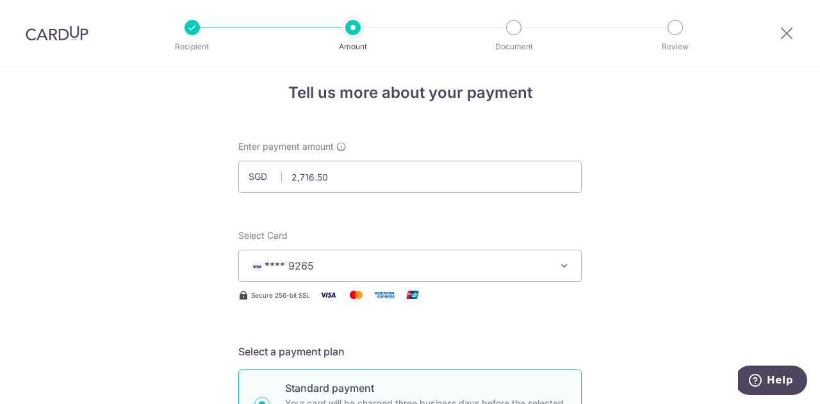
click at [67, 29] on img at bounding box center [57, 33] width 63 height 15
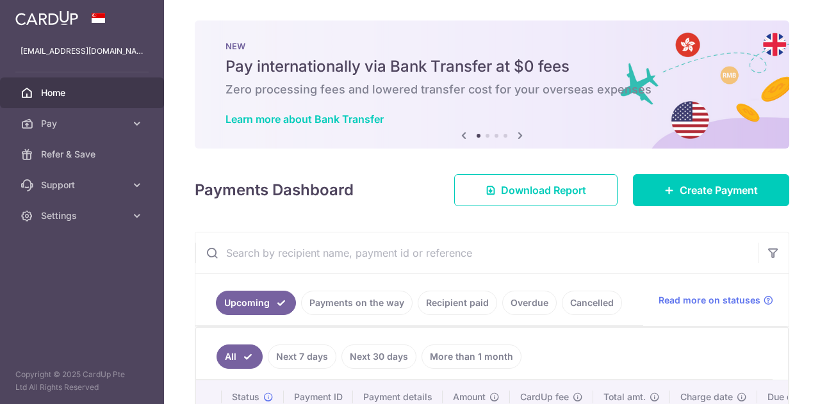
scroll to position [208, 0]
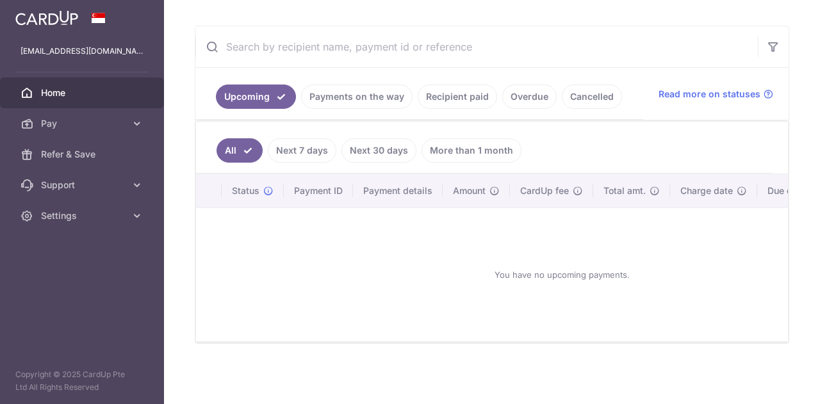
click at [454, 99] on link "Recipient paid" at bounding box center [457, 97] width 79 height 24
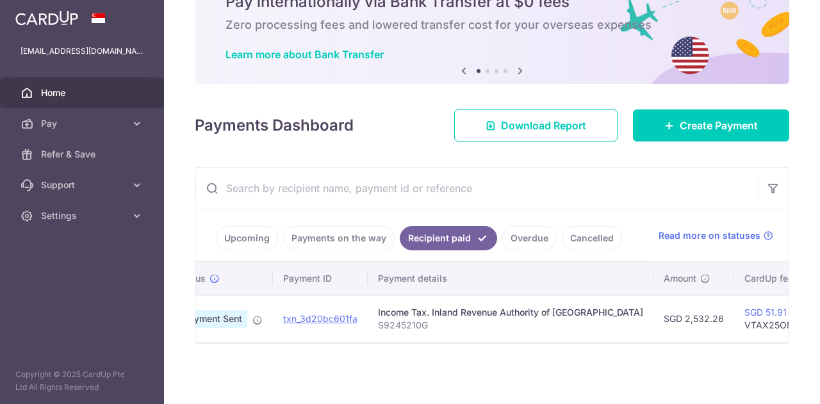
scroll to position [0, 0]
